Goal: Check status: Check status

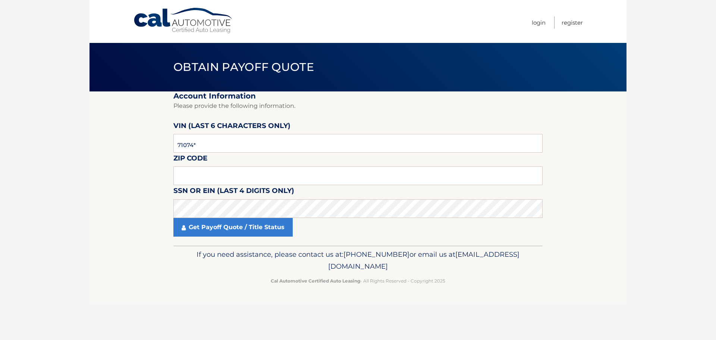
type input "710749"
type input "11501"
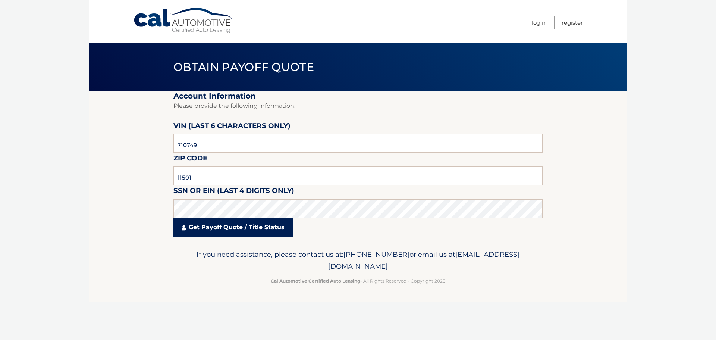
click at [210, 230] on link "Get Payoff Quote / Title Status" at bounding box center [232, 227] width 119 height 19
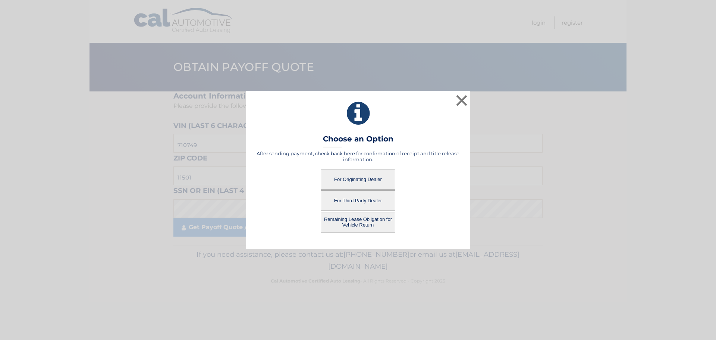
click at [363, 175] on button "For Originating Dealer" at bounding box center [358, 179] width 75 height 21
click at [361, 179] on button "For Originating Dealer" at bounding box center [358, 179] width 75 height 21
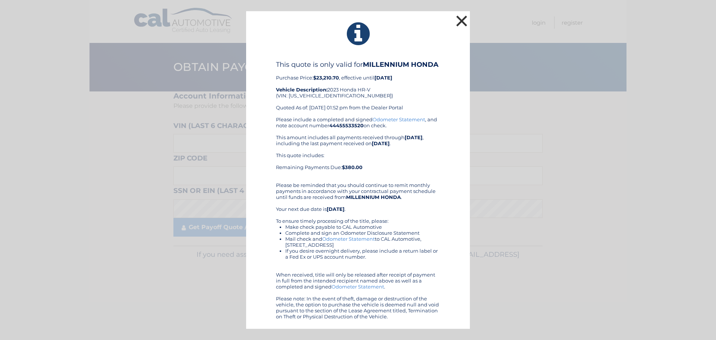
click at [464, 18] on button "×" at bounding box center [461, 20] width 15 height 15
